Goal: Task Accomplishment & Management: Use online tool/utility

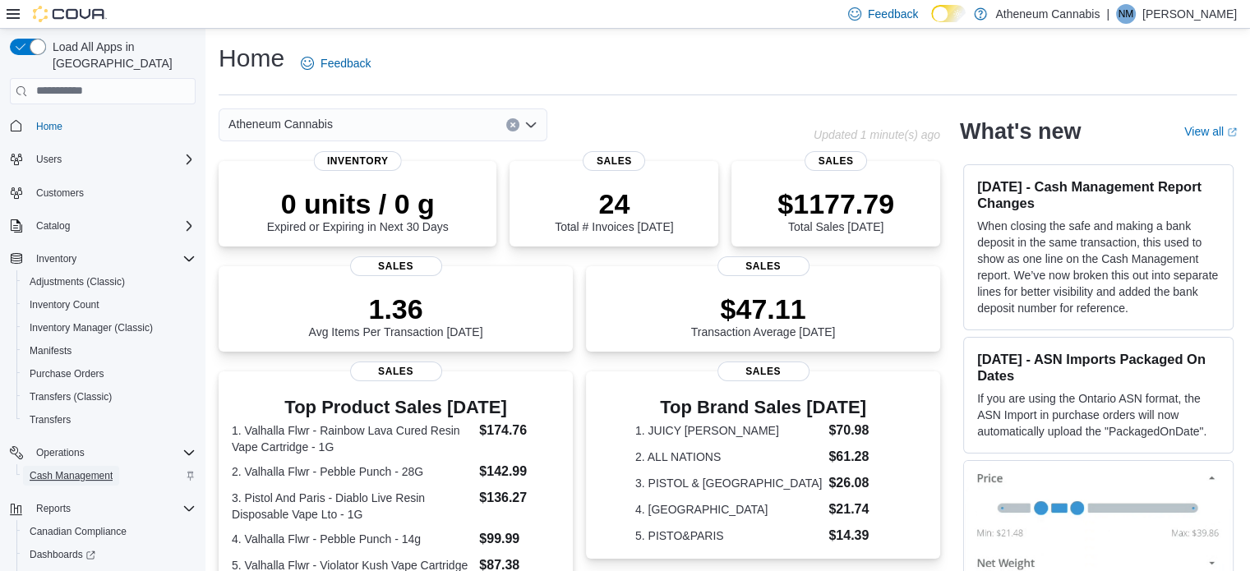
click at [85, 469] on span "Cash Management" at bounding box center [71, 475] width 83 height 13
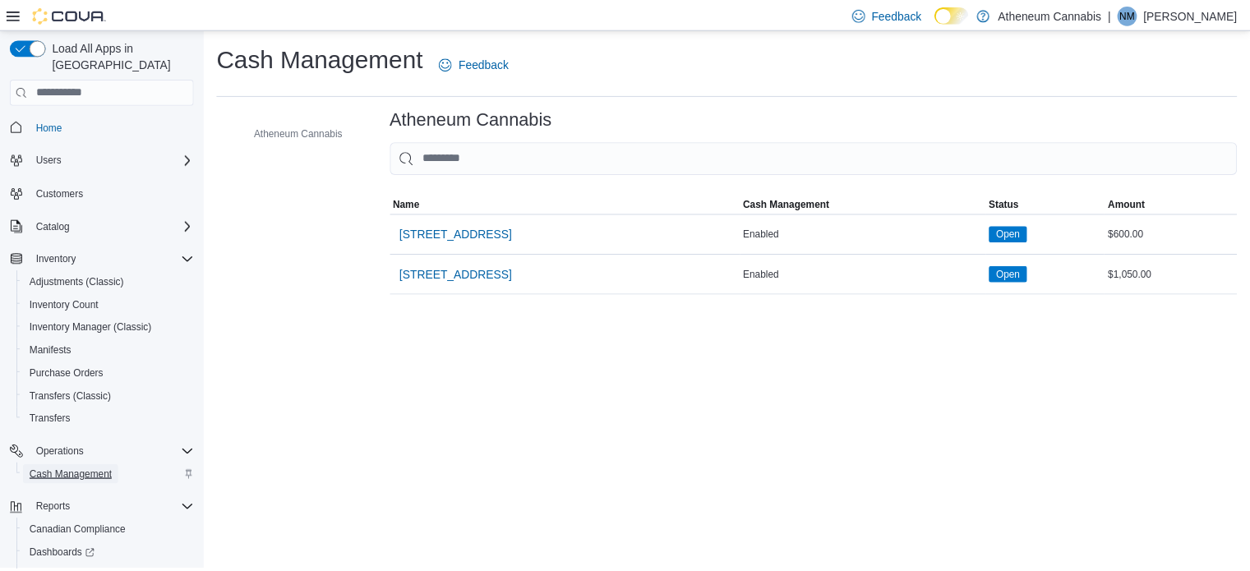
scroll to position [72, 0]
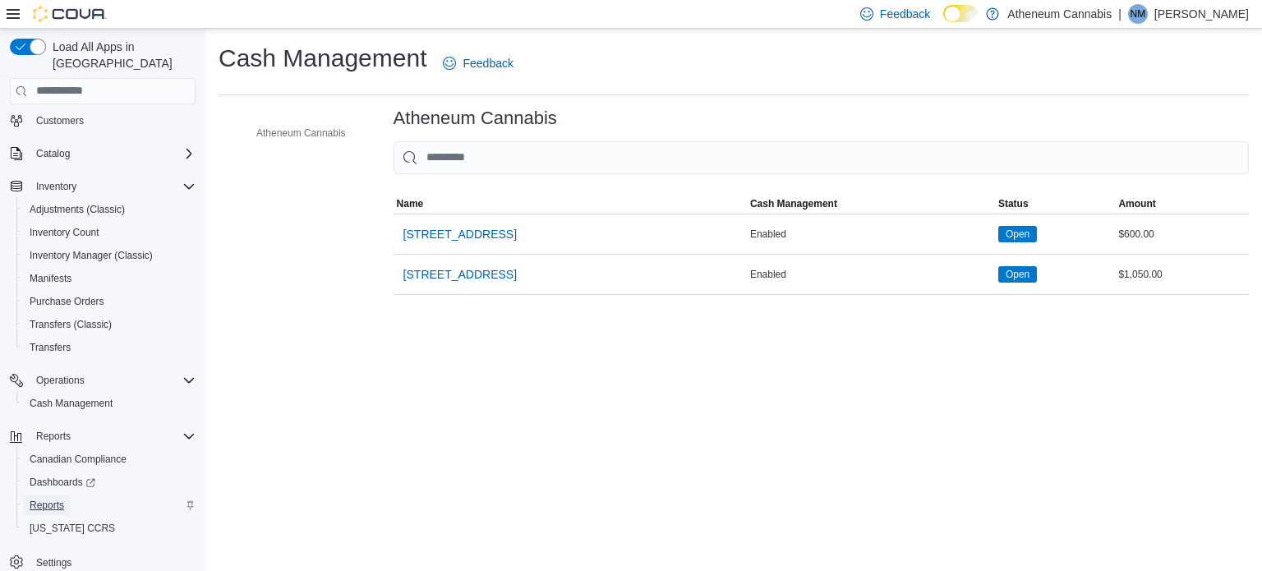
click at [56, 499] on span "Reports" at bounding box center [47, 505] width 35 height 13
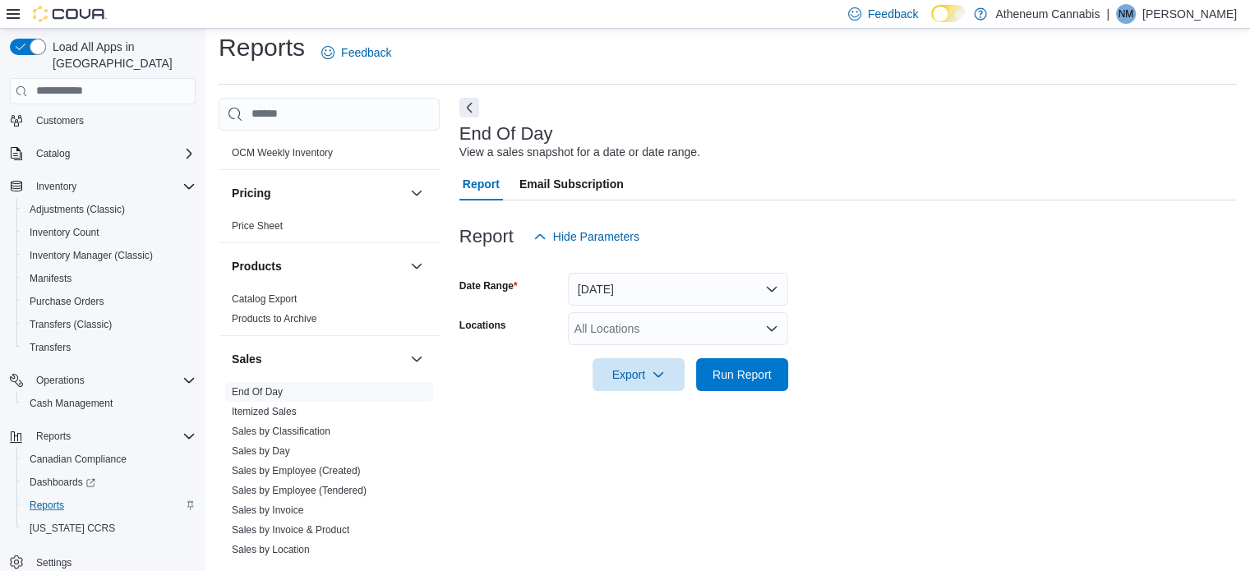
scroll to position [940, 0]
click at [259, 390] on link "End Of Day" at bounding box center [257, 392] width 51 height 12
click at [635, 284] on button "[DATE]" at bounding box center [678, 289] width 220 height 33
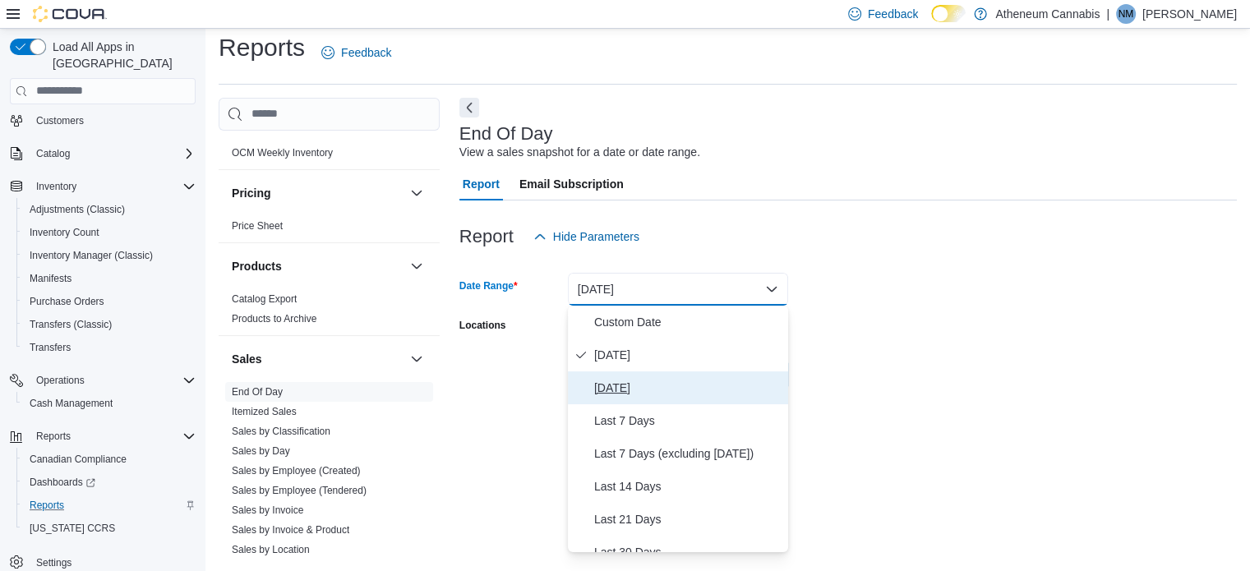
click at [621, 381] on span "[DATE]" at bounding box center [687, 388] width 187 height 20
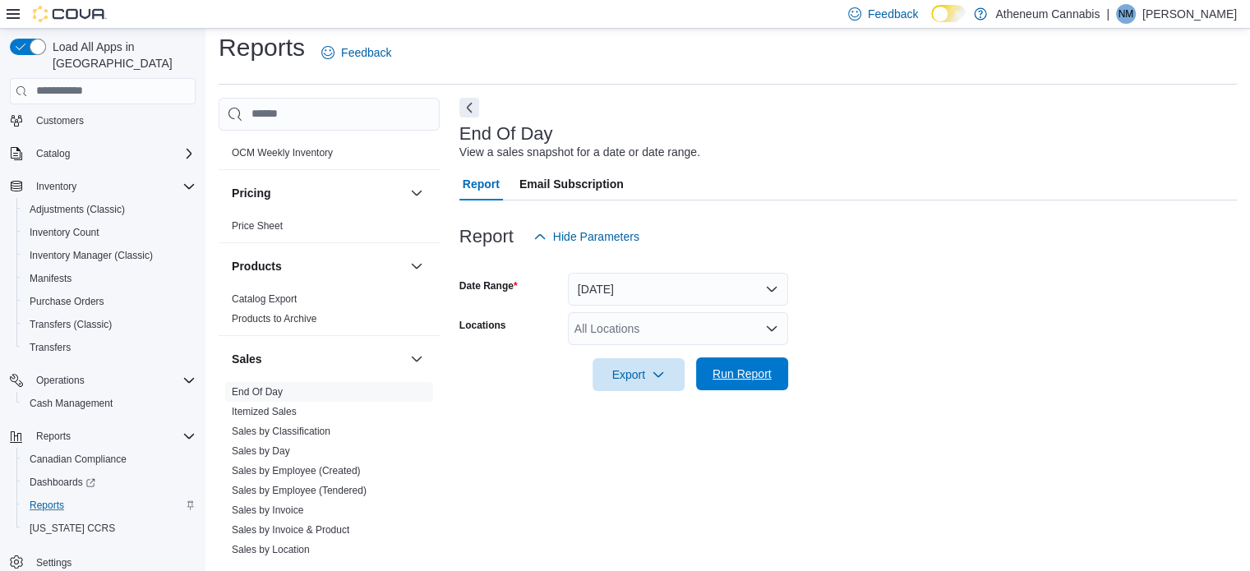
click at [741, 371] on span "Run Report" at bounding box center [742, 374] width 59 height 16
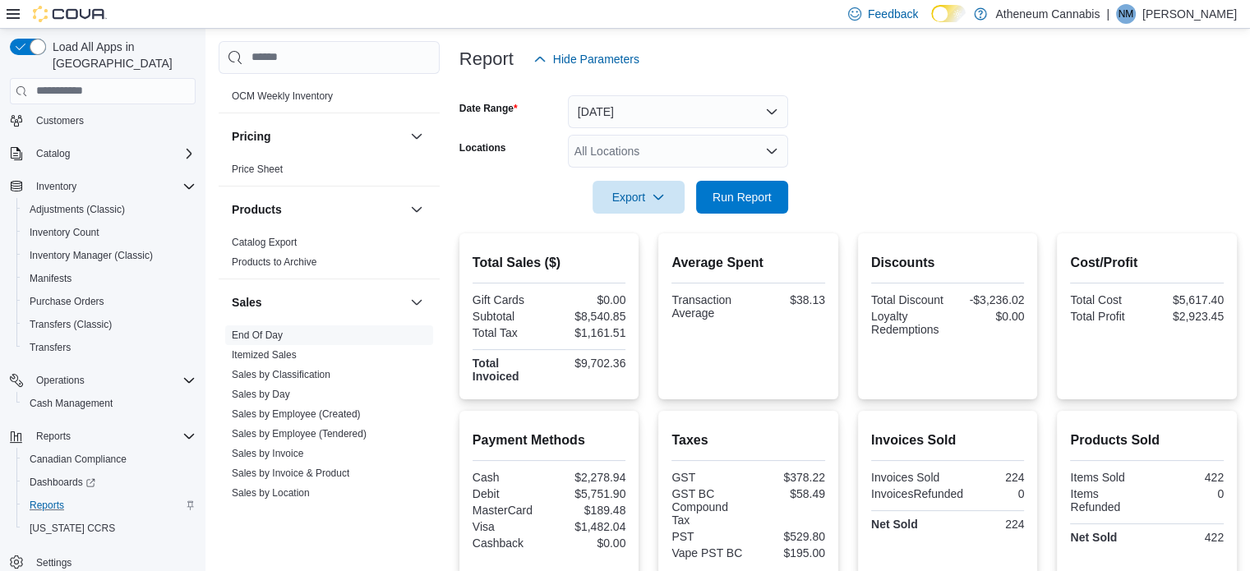
scroll to position [187, 0]
click at [757, 199] on span "Run Report" at bounding box center [742, 198] width 59 height 16
click at [280, 349] on link "Itemized Sales" at bounding box center [264, 355] width 65 height 12
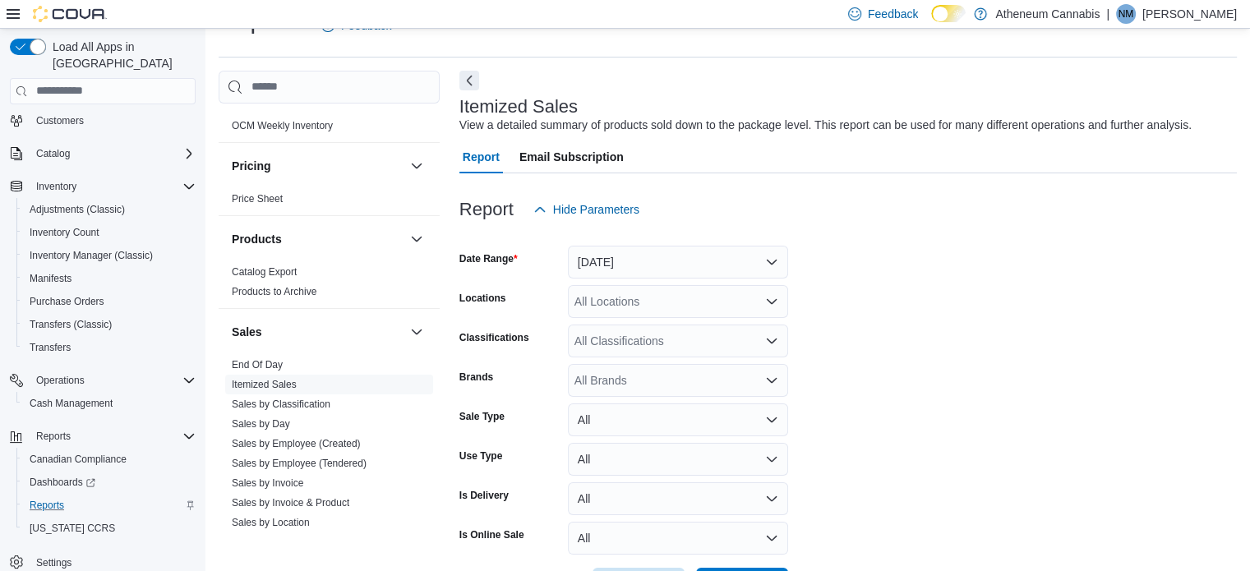
scroll to position [99, 0]
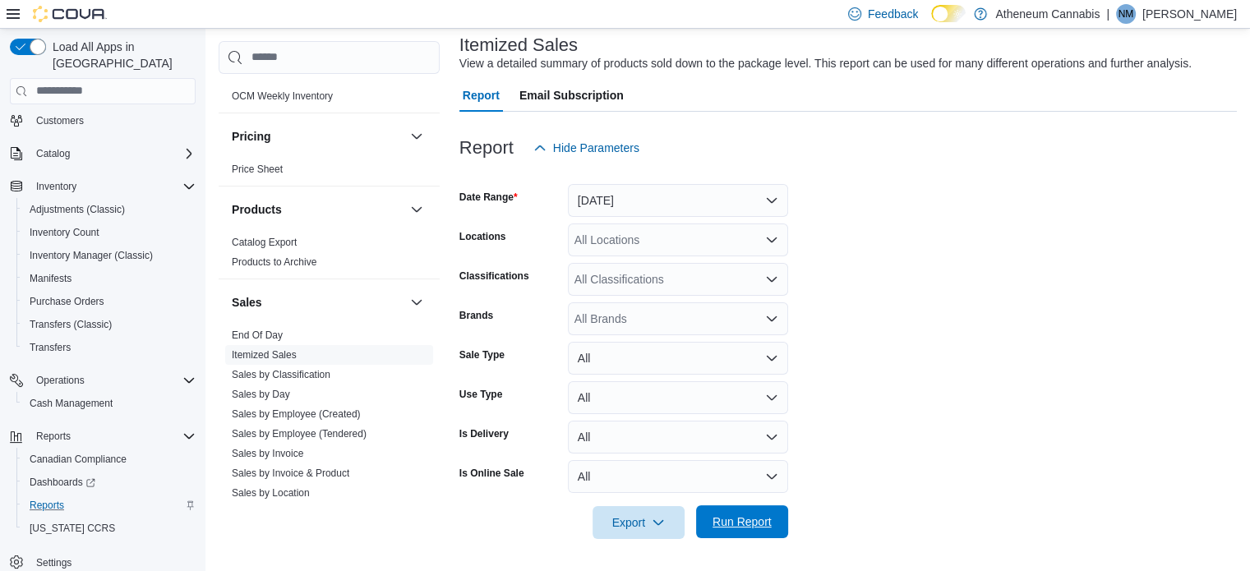
click at [755, 524] on span "Run Report" at bounding box center [742, 522] width 59 height 16
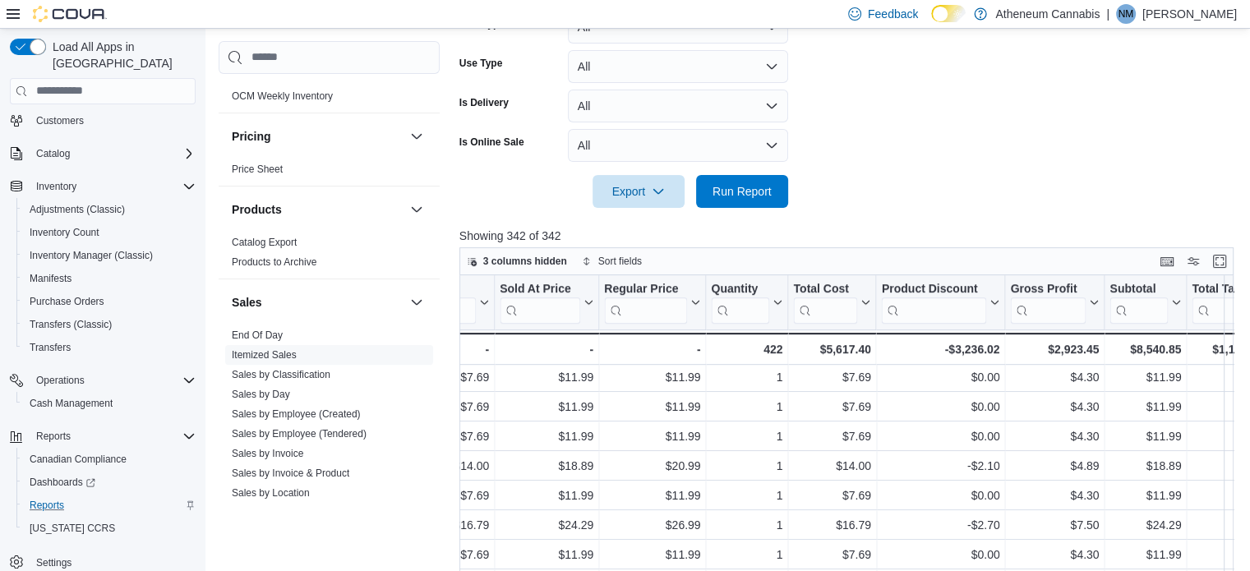
scroll to position [1029, 2791]
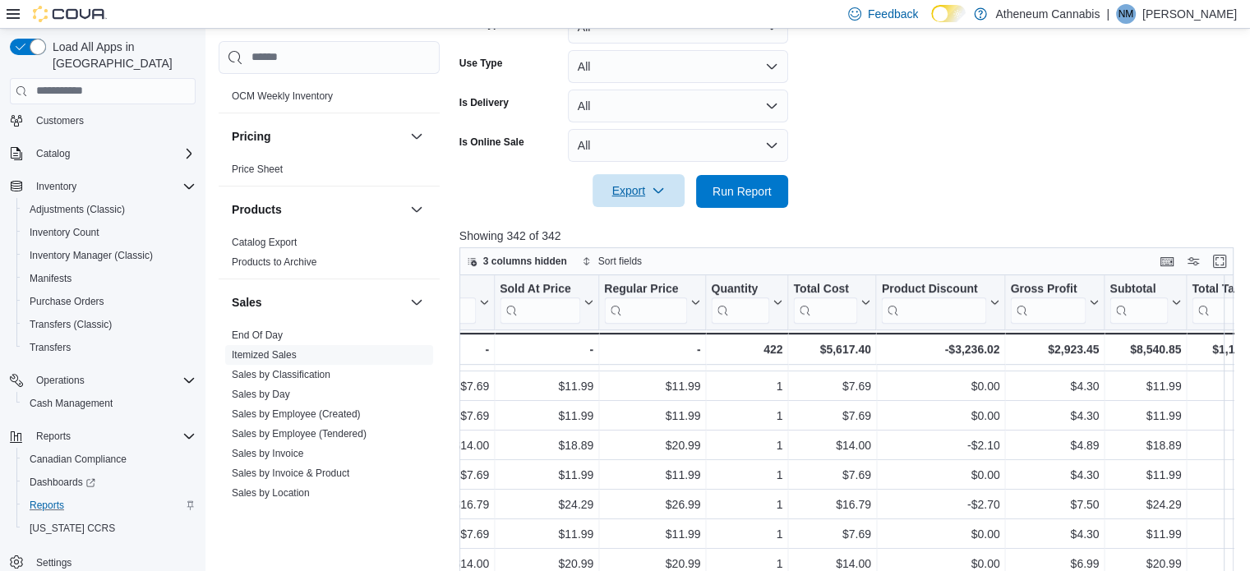
click at [659, 183] on span "Export" at bounding box center [638, 190] width 72 height 33
click at [662, 229] on span "Export to Excel" at bounding box center [641, 224] width 74 height 13
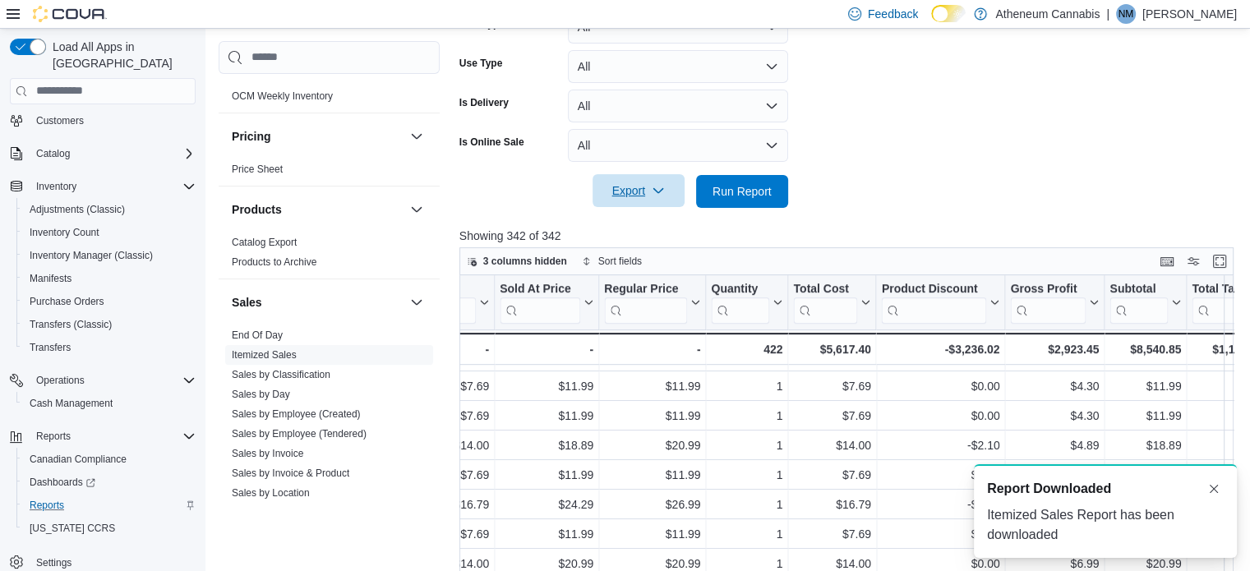
scroll to position [0, 0]
